Goal: Task Accomplishment & Management: Manage account settings

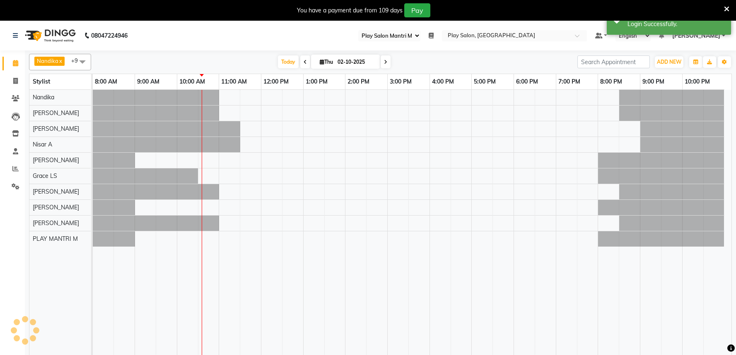
select select "89"
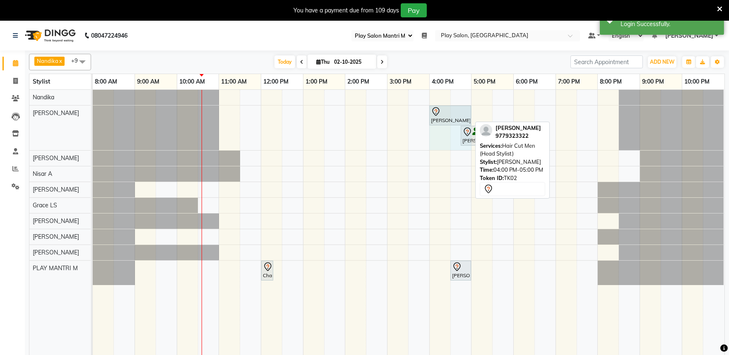
click at [93, 112] on div "[PERSON_NAME], TK02, 04:00 PM-05:00 PM, Hair Cut Men (Head Stylist) [PERSON_NAM…" at bounding box center [93, 128] width 0 height 45
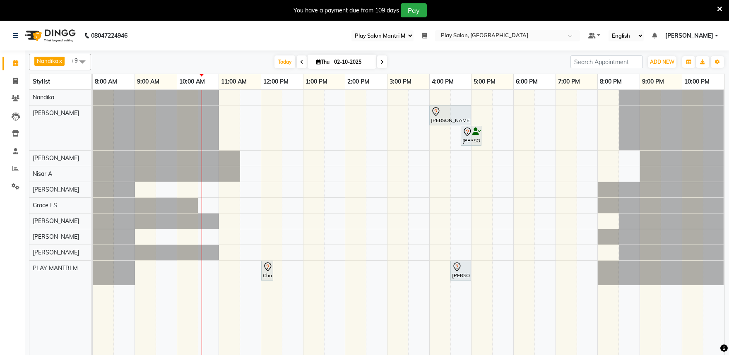
click at [52, 60] on span "Nandika" at bounding box center [48, 61] width 22 height 7
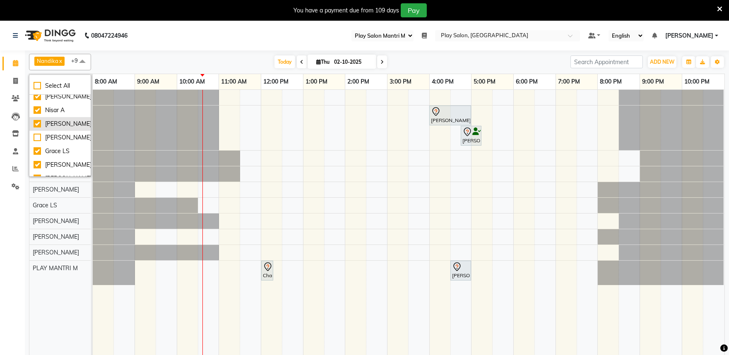
scroll to position [46, 0]
click at [38, 115] on div "[PERSON_NAME]" at bounding box center [60, 110] width 53 height 9
checkbox input "false"
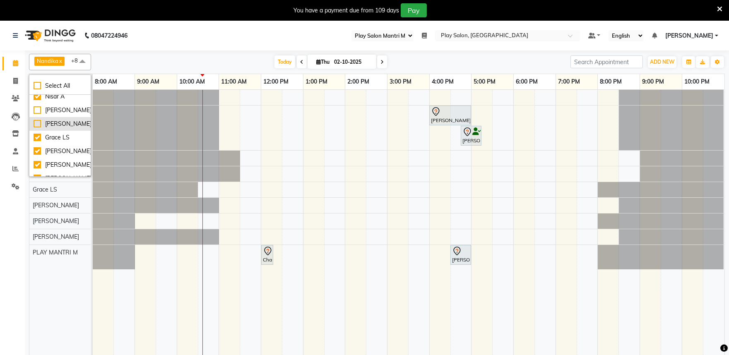
click at [38, 128] on div "[PERSON_NAME]" at bounding box center [60, 124] width 53 height 9
checkbox input "true"
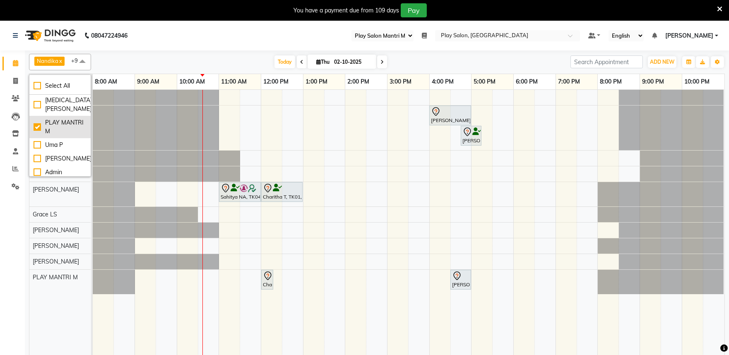
scroll to position [92, 0]
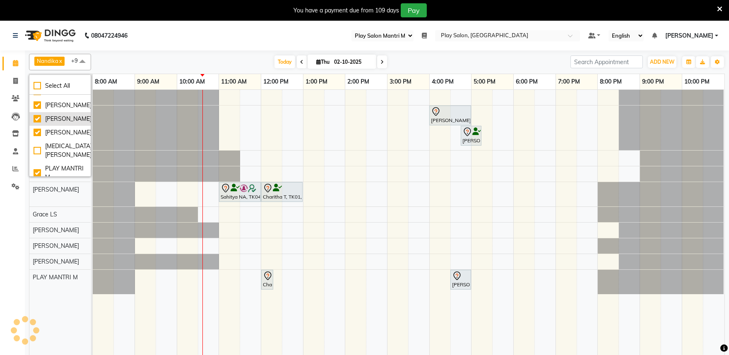
click at [38, 123] on div "[PERSON_NAME]" at bounding box center [60, 119] width 53 height 9
checkbox input "false"
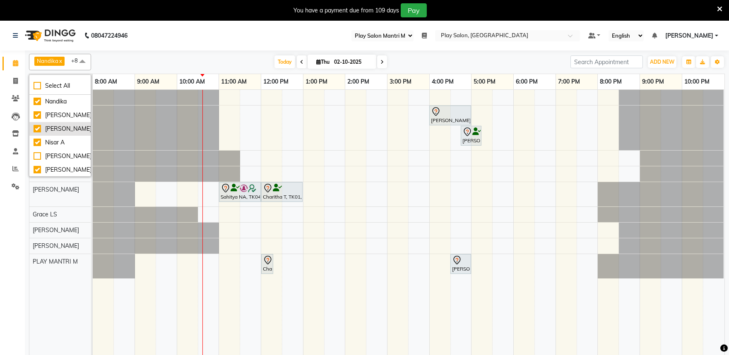
scroll to position [46, 0]
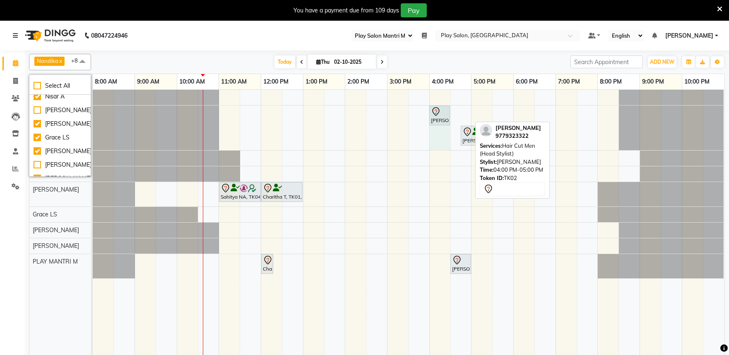
click at [93, 114] on div "[PERSON_NAME], TK02, 04:00 PM-05:00 PM, Hair Cut Men (Head Stylist) [PERSON_NAM…" at bounding box center [93, 128] width 0 height 45
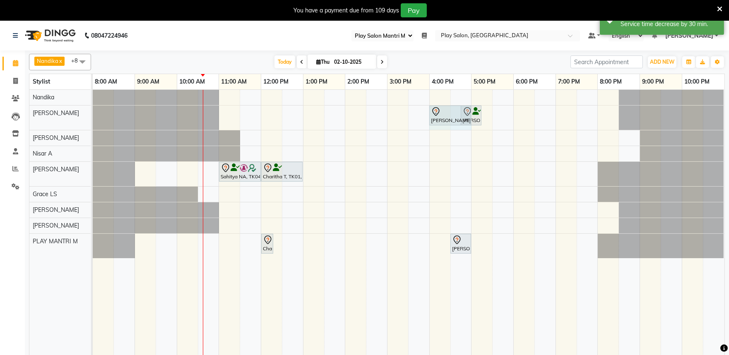
drag, startPoint x: 450, startPoint y: 119, endPoint x: 454, endPoint y: 119, distance: 5.0
click at [93, 119] on div "[PERSON_NAME], TK02, 04:00 PM-04:30 PM, Hair Cut Men (Head Stylist) [PERSON_NAM…" at bounding box center [93, 118] width 0 height 24
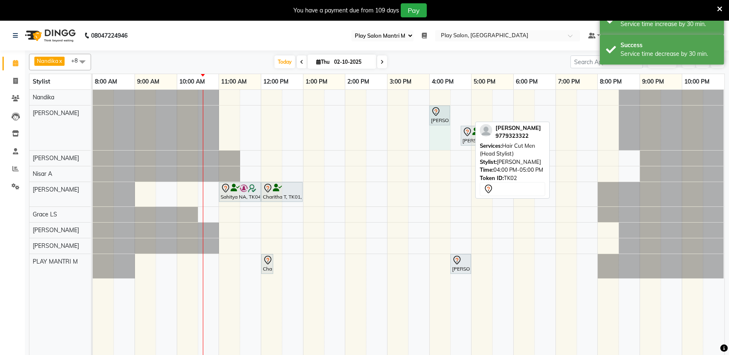
drag, startPoint x: 472, startPoint y: 113, endPoint x: 464, endPoint y: 120, distance: 10.0
click at [460, 112] on div "[PERSON_NAME], TK02, 04:00 PM-05:00 PM, Hair Cut Men (Head Stylist) [PERSON_NAM…" at bounding box center [409, 228] width 632 height 276
